Goal: Task Accomplishment & Management: Manage account settings

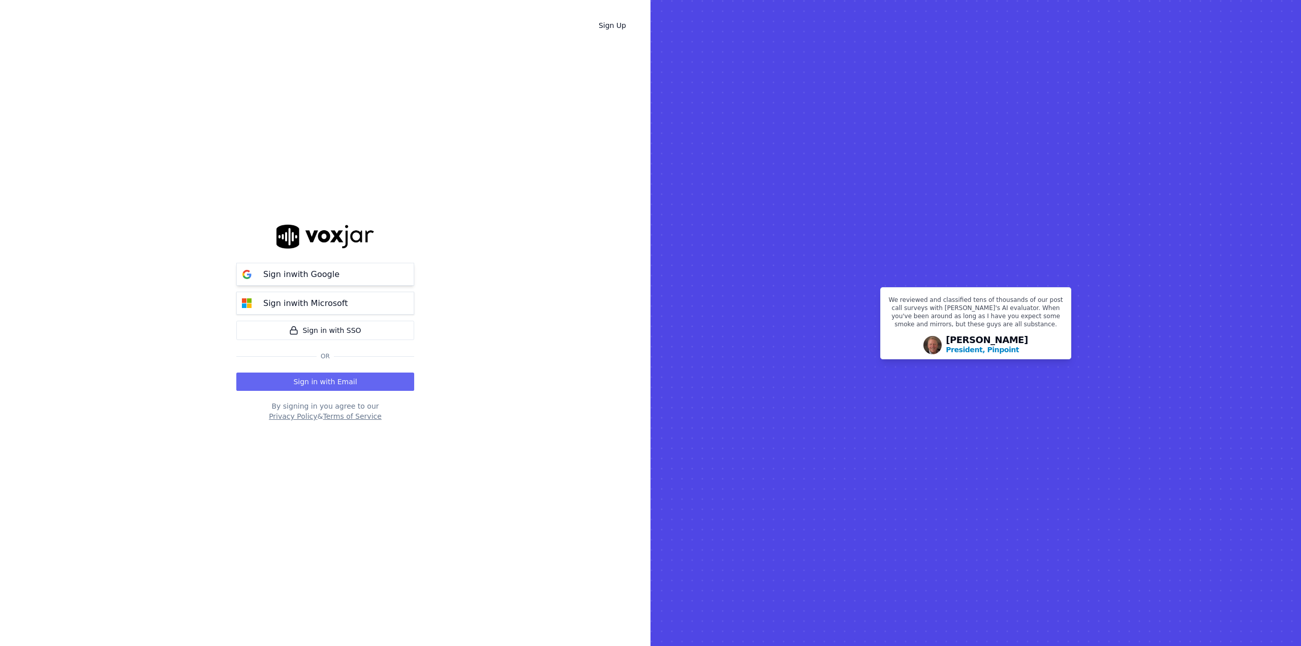
click at [331, 278] on p "Sign in with Google" at bounding box center [301, 274] width 76 height 12
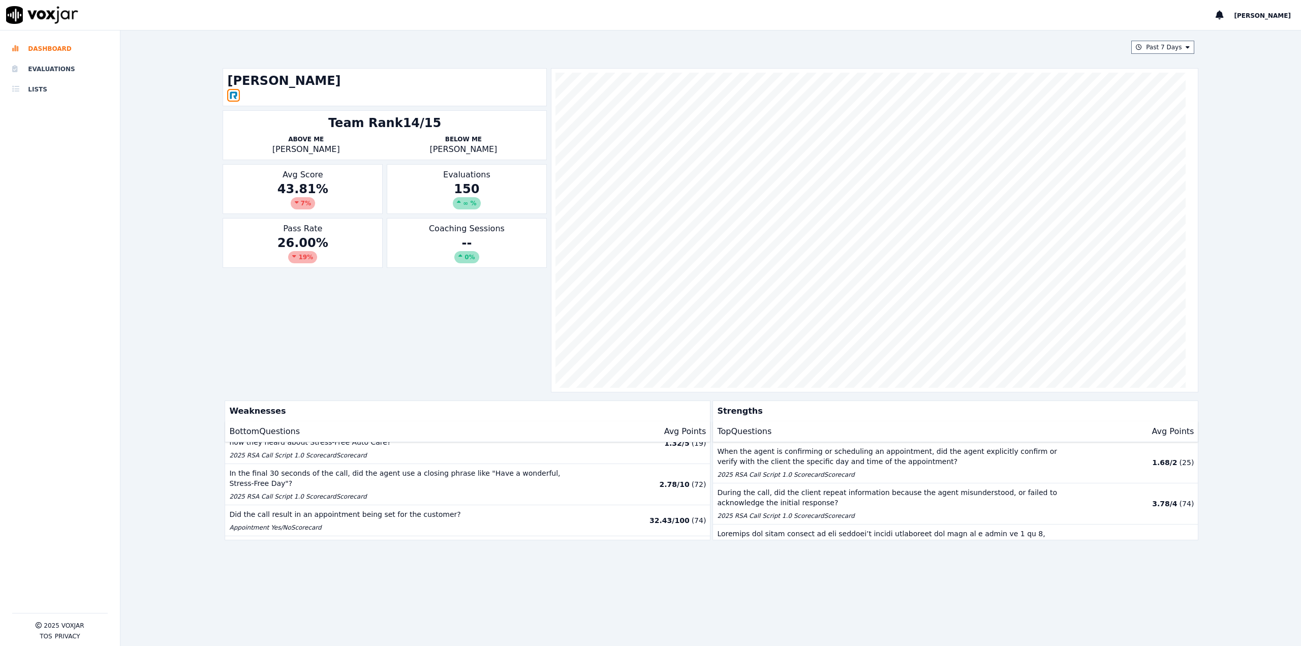
scroll to position [146, 0]
click at [727, 594] on div "Past 7 Days [PERSON_NAME] Team Rank 14/15 Above Me [PERSON_NAME] Below Me [PERS…" at bounding box center [710, 337] width 984 height 615
drag, startPoint x: 1279, startPoint y: 148, endPoint x: 1297, endPoint y: 151, distance: 17.6
click at [1288, 151] on div "Past 7 Days [PERSON_NAME] Team Rank 14/15 Above Me [PERSON_NAME] Below Me [PERS…" at bounding box center [710, 337] width 1180 height 615
click at [1242, 254] on div "Past 7 Days [PERSON_NAME] Team Rank 14/15 Above Me [PERSON_NAME] Below Me [PERS…" at bounding box center [710, 337] width 1180 height 615
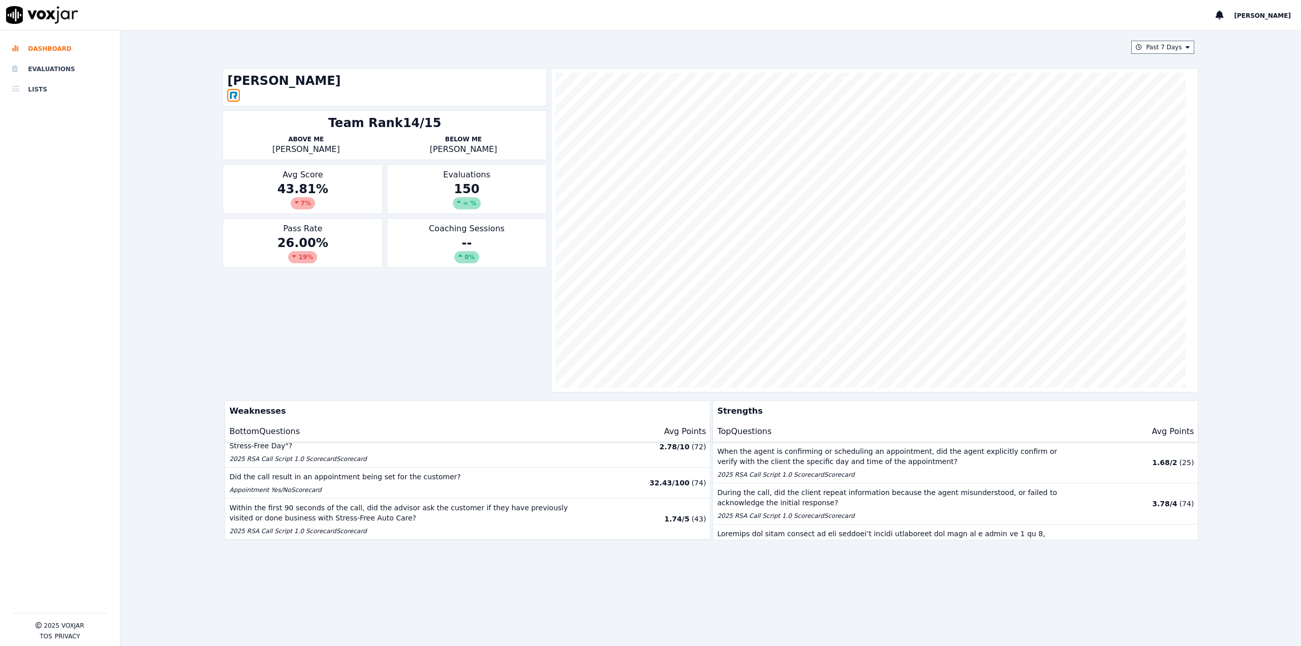
click at [749, 600] on div "Past 7 Days [PERSON_NAME] Team Rank 14/15 Above Me [PERSON_NAME] Below Me [PERS…" at bounding box center [710, 337] width 984 height 615
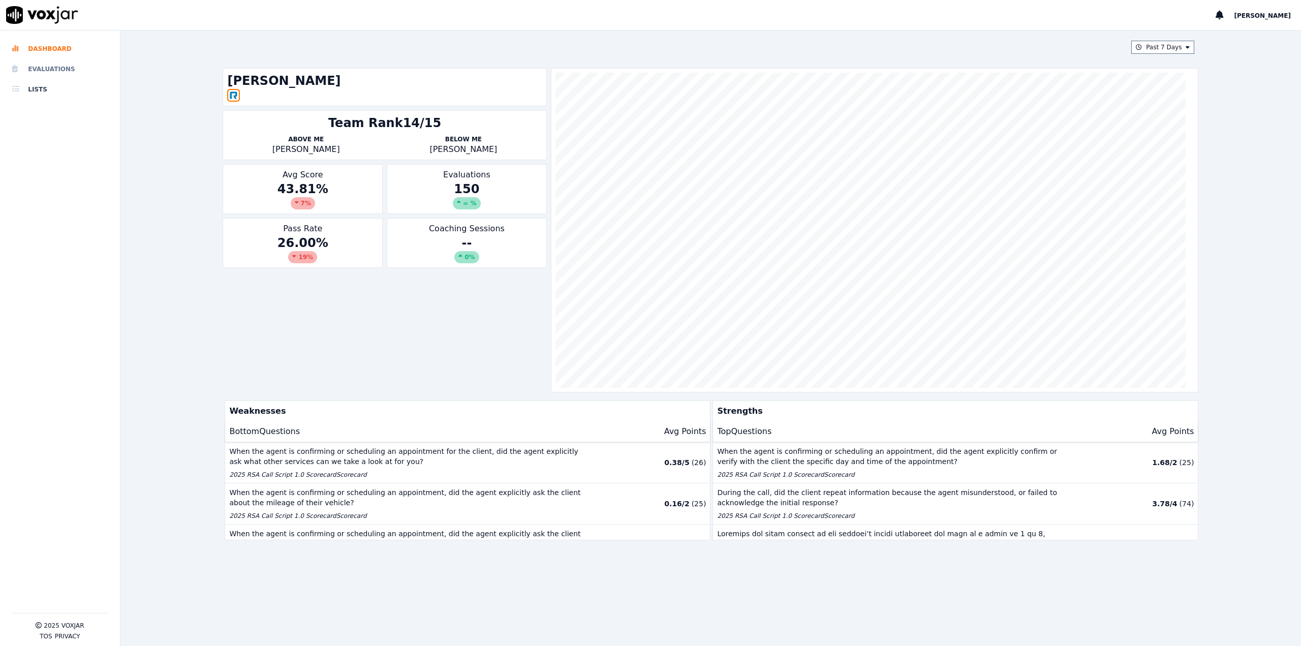
click at [84, 65] on li "Evaluations" at bounding box center [60, 69] width 96 height 20
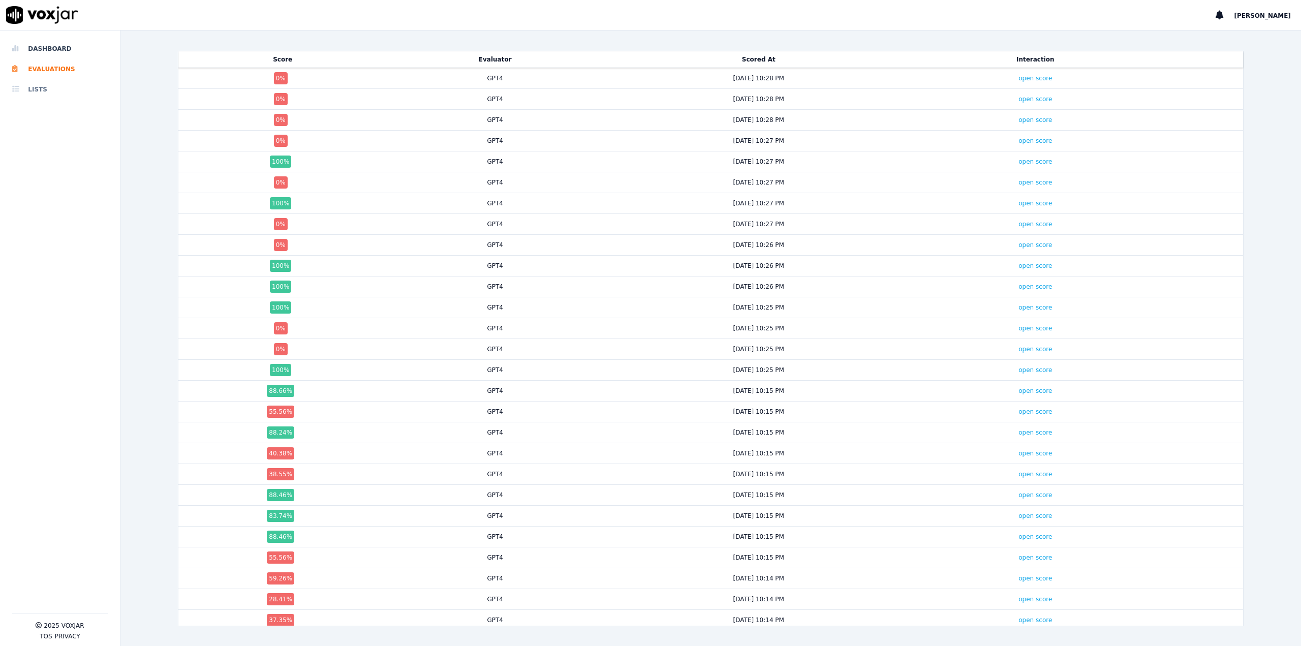
click at [67, 88] on li "Lists" at bounding box center [60, 89] width 96 height 20
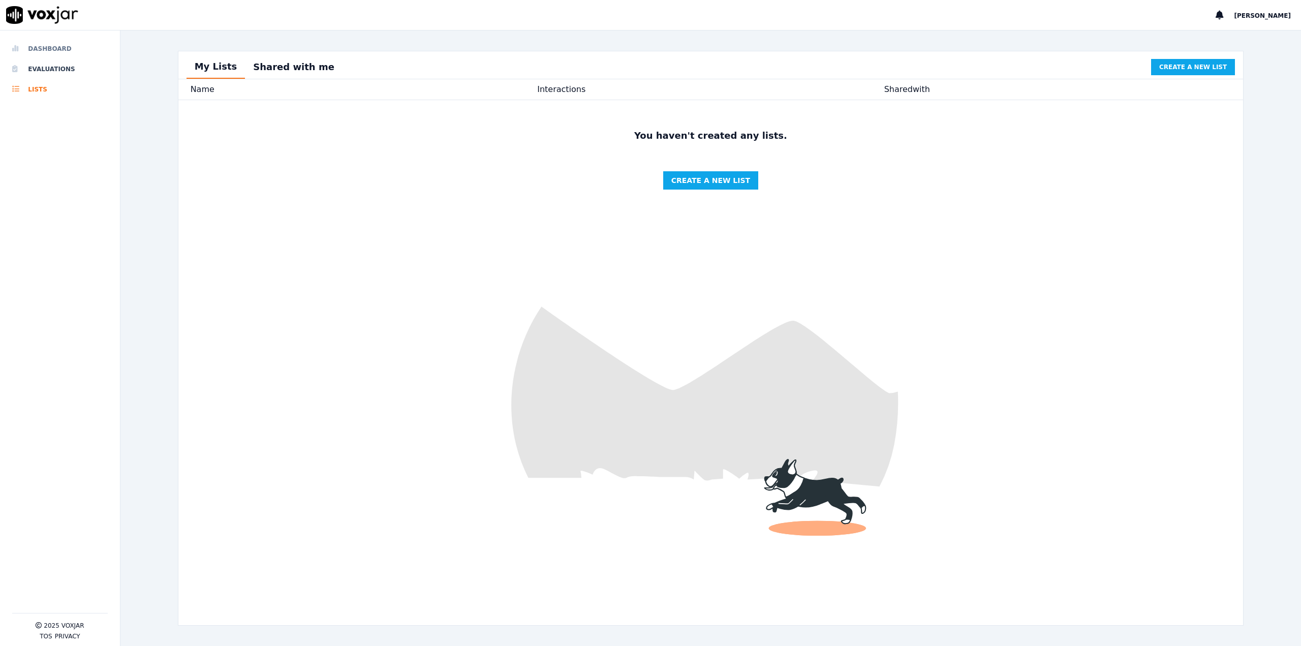
click at [65, 50] on li "Dashboard" at bounding box center [60, 49] width 96 height 20
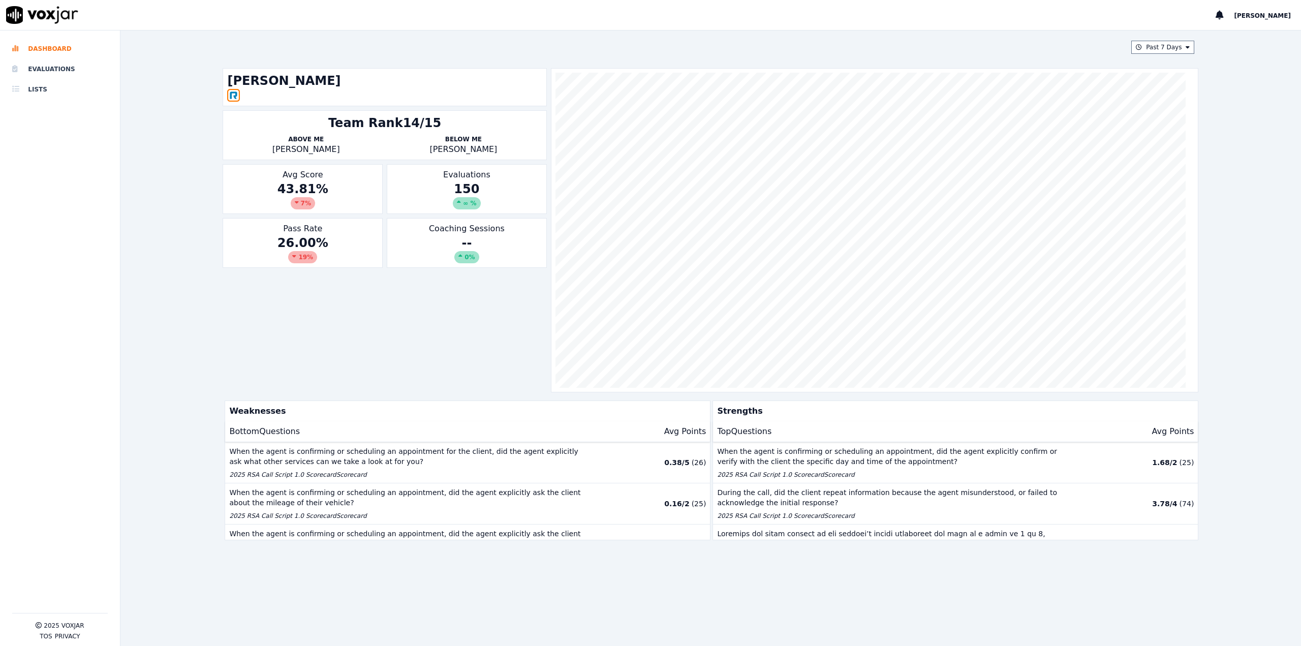
scroll to position [51, 0]
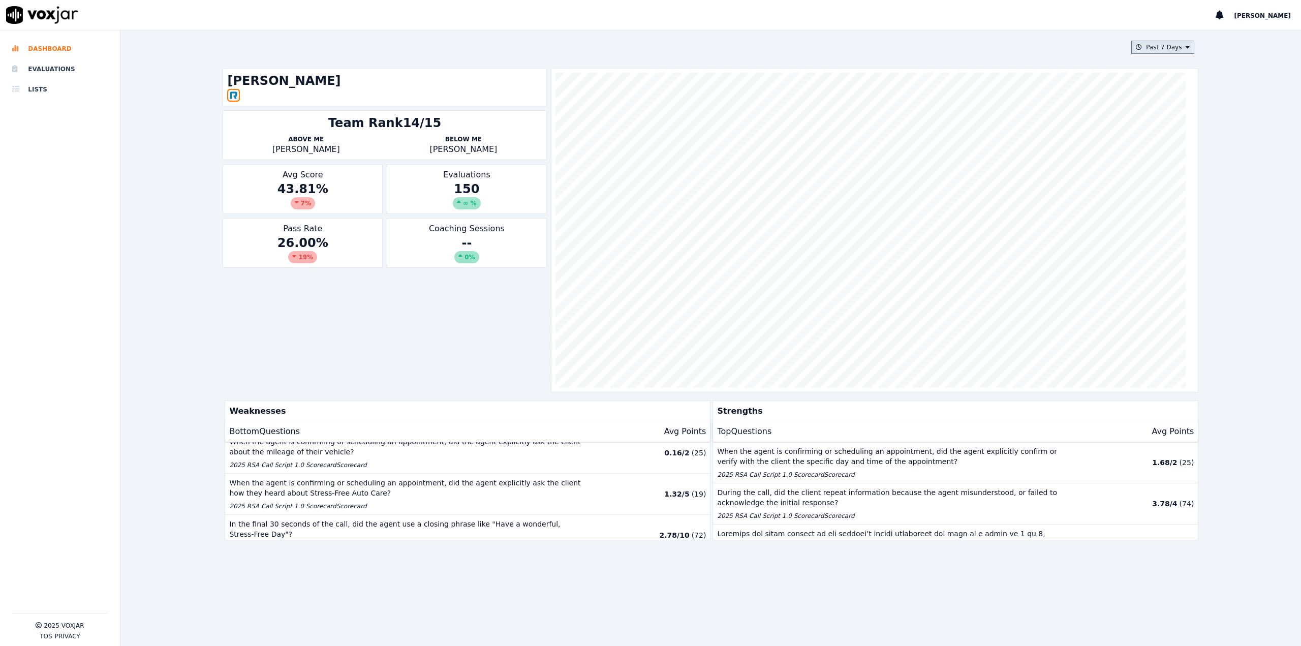
click at [1185, 47] on icon at bounding box center [1187, 47] width 4 height 6
click at [1220, 100] on div "Past 7 Days Custom [DATE] [DATE] Past 7 Days Past 30 Days This Month This Year …" at bounding box center [710, 337] width 1180 height 615
click at [1264, 16] on span "[PERSON_NAME]" at bounding box center [1262, 15] width 57 height 7
click at [1263, 123] on div "Past 7 Days [PERSON_NAME] Team Rank 14/15 Above Me [PERSON_NAME] Below Me [PERS…" at bounding box center [710, 337] width 1180 height 615
click at [1266, 50] on div "Past 7 Days [PERSON_NAME] Team Rank 14/15 Above Me [PERSON_NAME] Below Me [PERS…" at bounding box center [710, 337] width 1180 height 615
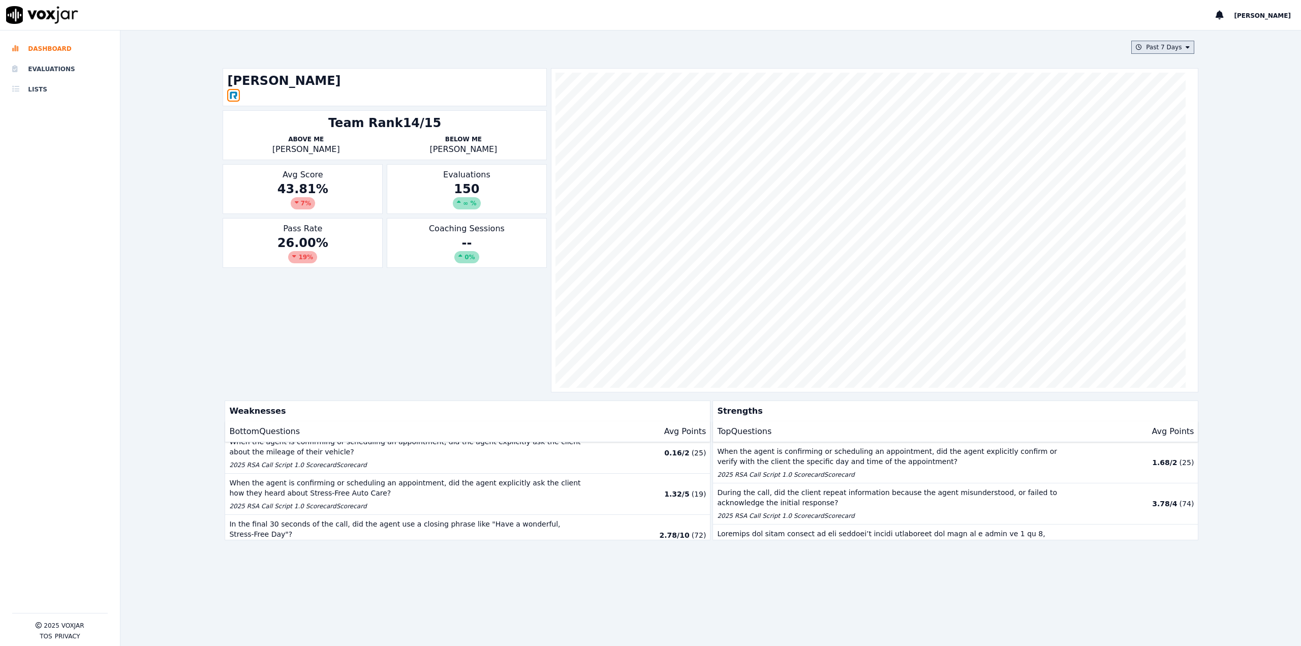
click at [1173, 42] on button "Past 7 Days" at bounding box center [1162, 47] width 63 height 13
click at [1151, 125] on div "This Month" at bounding box center [1164, 127] width 34 height 8
click at [1173, 168] on button "Add" at bounding box center [1179, 164] width 20 height 16
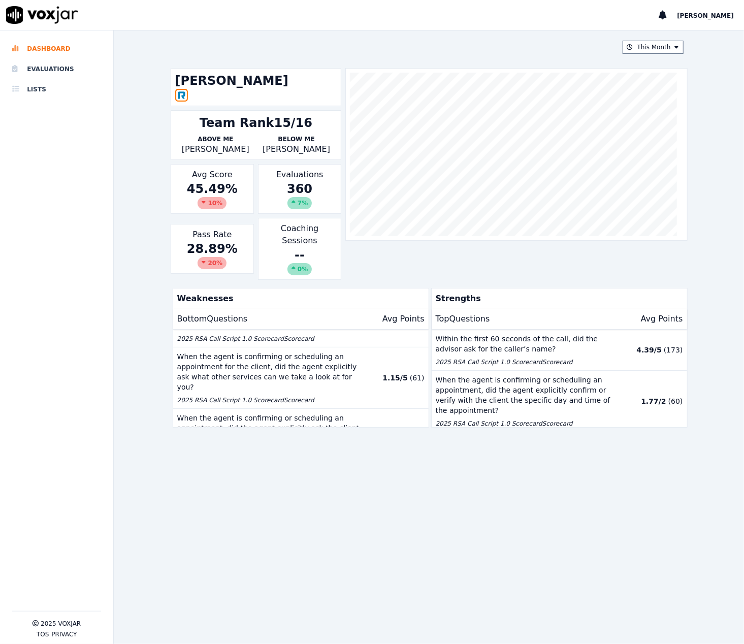
scroll to position [44, 0]
